Goal: Information Seeking & Learning: Check status

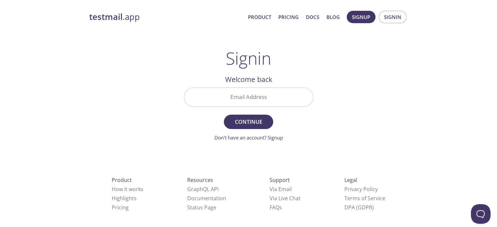
drag, startPoint x: 212, startPoint y: 0, endPoint x: 270, endPoint y: 99, distance: 114.9
click at [270, 99] on input "Email Address" at bounding box center [248, 97] width 129 height 19
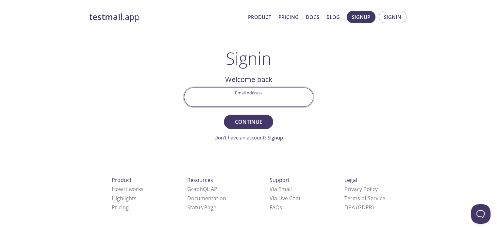
type input "[EMAIL_ADDRESS][DOMAIN_NAME]"
click at [251, 122] on span "Continue" at bounding box center [248, 121] width 35 height 9
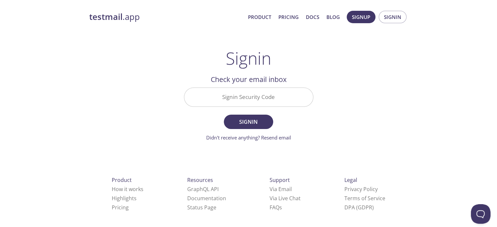
click at [231, 101] on input "Signin Security Code" at bounding box center [248, 97] width 129 height 19
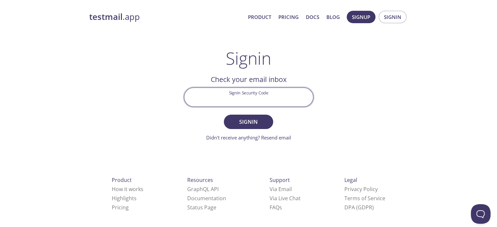
paste input "379B1DB"
type input "379B1DB"
click at [250, 119] on span "Signin" at bounding box center [248, 121] width 35 height 9
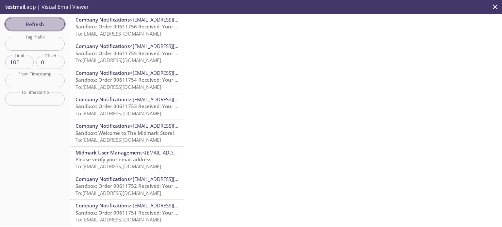
click at [37, 22] on span "Refresh" at bounding box center [34, 24] width 49 height 9
click at [115, 29] on span "Sandbox: Order 00611756 Received: Your order is being processed!" at bounding box center [154, 26] width 157 height 7
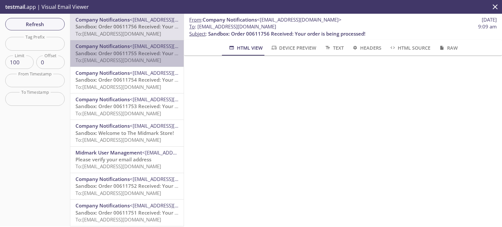
click at [128, 52] on span "Sandbox: Order 00611755 Received: Your order is being processed!" at bounding box center [154, 53] width 157 height 7
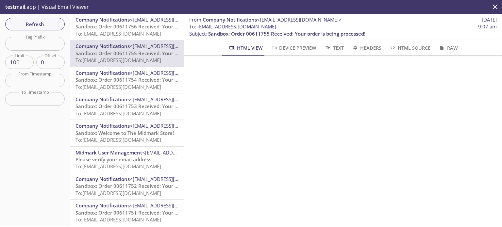
click at [120, 81] on span "Sandbox: Order 00611754 Received: Your order is being processed!" at bounding box center [154, 80] width 157 height 7
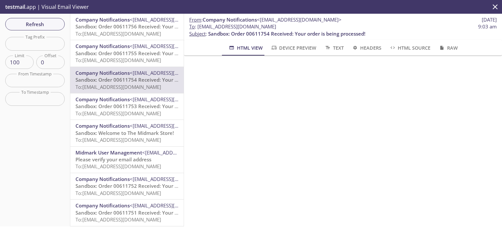
click at [143, 110] on p "Sandbox: Order 00611753 Received: Your order is being processed! To: ecommerce.…" at bounding box center [127, 110] width 103 height 14
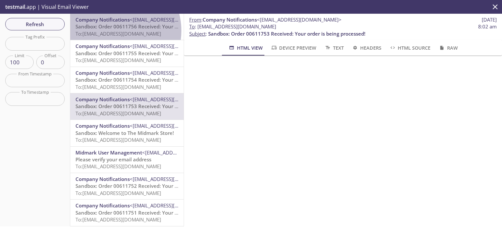
click at [114, 31] on span "To: ecommerce.demmatest164806@inbox.testmail.app" at bounding box center [119, 33] width 86 height 7
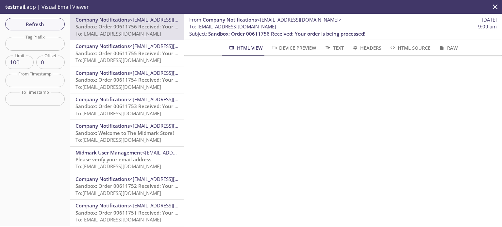
click at [133, 27] on span "Sandbox: Order 00611756 Received: Your order is being processed!" at bounding box center [154, 26] width 157 height 7
click at [32, 23] on span "Refresh" at bounding box center [34, 24] width 49 height 9
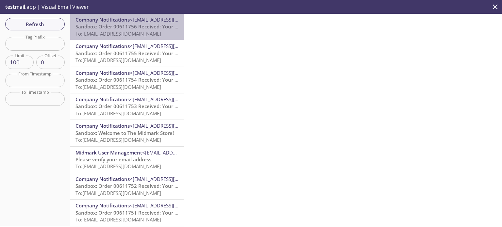
click at [141, 26] on span "Sandbox: Order 00611756 Received: Your order is being processed!" at bounding box center [154, 26] width 157 height 7
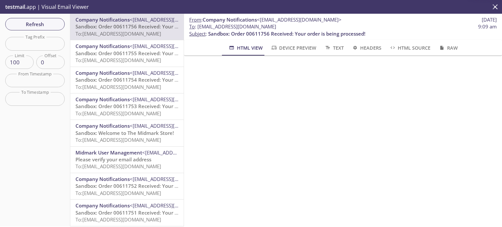
click at [137, 55] on span "Sandbox: Order 00611755 Received: Your order is being processed!" at bounding box center [154, 53] width 157 height 7
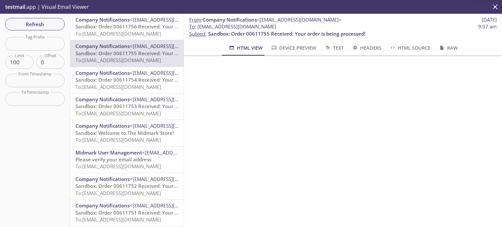
click at [126, 22] on span "Company Notifications" at bounding box center [103, 19] width 54 height 7
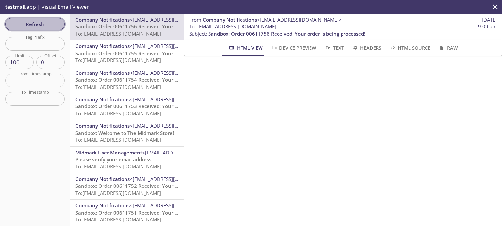
click at [48, 25] on span "Refresh" at bounding box center [34, 24] width 49 height 9
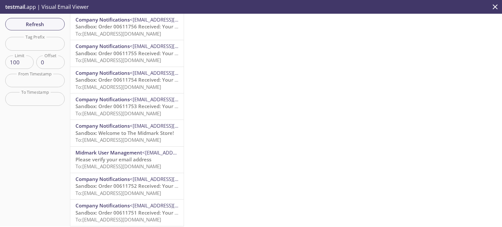
drag, startPoint x: 358, startPoint y: 90, endPoint x: 261, endPoint y: 74, distance: 99.0
click at [358, 90] on div at bounding box center [343, 120] width 318 height 213
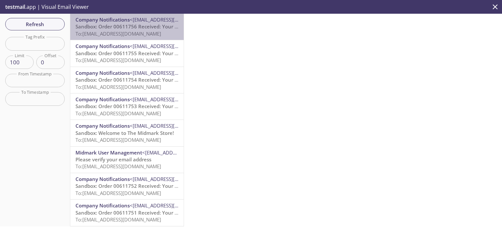
click at [143, 23] on span "<do-not-reply@midmark.com>" at bounding box center [172, 19] width 85 height 7
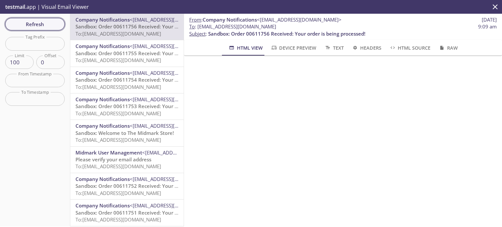
click at [53, 23] on span "Refresh" at bounding box center [34, 24] width 49 height 9
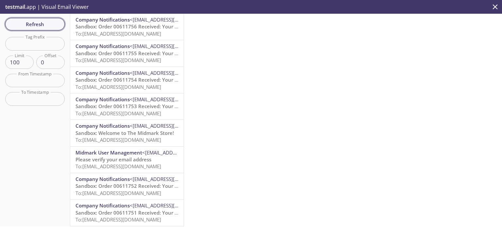
click at [48, 22] on span "Refresh" at bounding box center [34, 24] width 49 height 9
click at [138, 28] on span "Please verify your email address" at bounding box center [114, 26] width 76 height 7
